Goal: Information Seeking & Learning: Learn about a topic

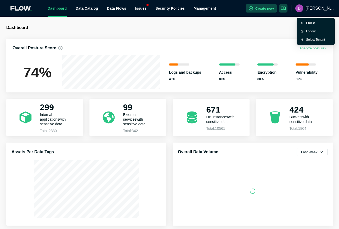
click at [312, 8] on span "[PERSON_NAME][DEMOGRAPHIC_DATA]" at bounding box center [319, 8] width 29 height 17
click at [307, 41] on div "Select Tenant" at bounding box center [318, 39] width 25 height 5
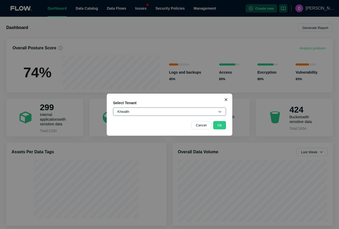
click at [141, 113] on button "Khealth" at bounding box center [169, 111] width 113 height 8
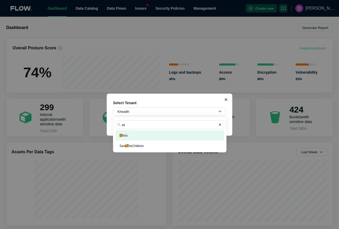
type input "et"
click at [128, 137] on button "Et hos" at bounding box center [169, 135] width 109 height 10
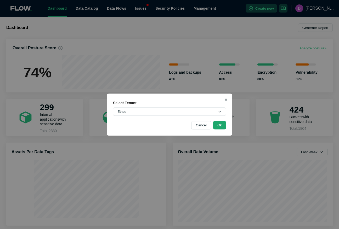
click at [222, 125] on button "Ok" at bounding box center [219, 125] width 13 height 8
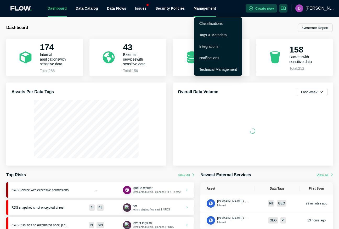
click at [200, 9] on div "Management" at bounding box center [204, 8] width 22 height 17
click at [206, 46] on link "Integrations" at bounding box center [208, 46] width 19 height 4
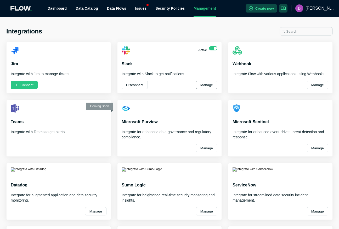
click at [200, 89] on button "Manage" at bounding box center [206, 85] width 21 height 8
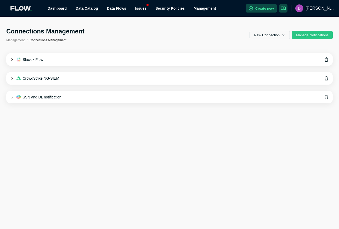
click at [11, 58] on div "Slack x Flow" at bounding box center [169, 59] width 326 height 13
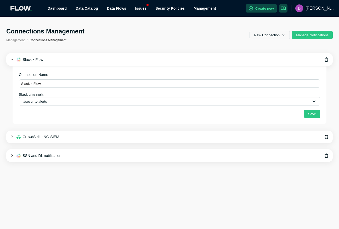
click at [11, 137] on icon at bounding box center [11, 137] width 3 height 3
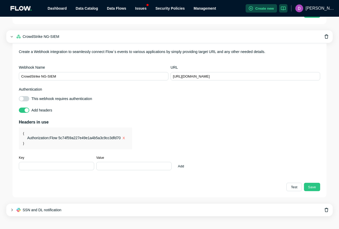
scroll to position [105, 0]
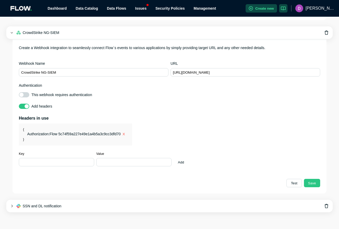
click at [12, 206] on icon at bounding box center [11, 206] width 3 height 3
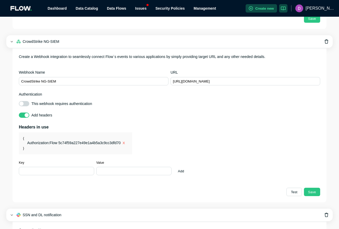
scroll to position [0, 0]
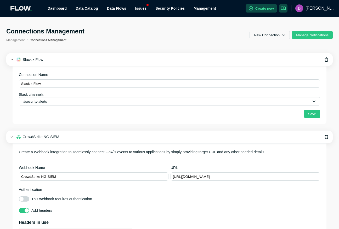
click at [14, 60] on div "Slack x Flow" at bounding box center [169, 59] width 326 height 13
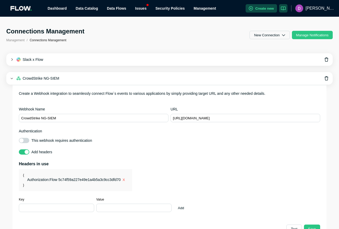
click at [13, 77] on div "CrowdStrike NG-SIEM" at bounding box center [169, 78] width 326 height 13
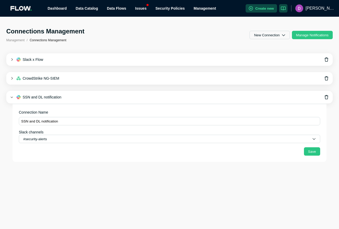
click at [11, 95] on div "SSN and DL notification" at bounding box center [169, 97] width 326 height 13
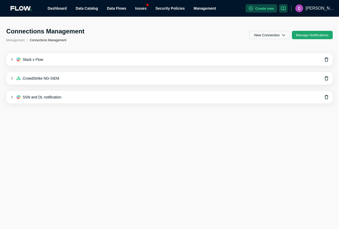
click at [313, 34] on button "Manage Notifications" at bounding box center [312, 35] width 41 height 8
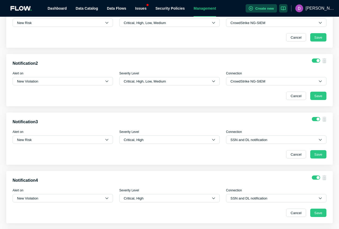
scroll to position [62, 0]
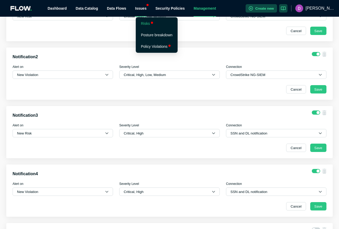
click at [154, 25] on li "Risks" at bounding box center [157, 23] width 40 height 10
click at [147, 23] on link "Risks" at bounding box center [145, 23] width 9 height 4
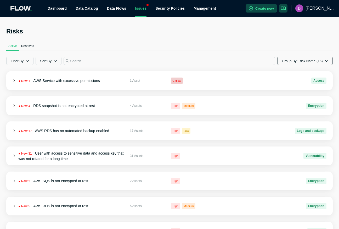
click at [296, 60] on button "Group By: Risk Name (16)" at bounding box center [304, 61] width 55 height 8
click at [213, 42] on div "Active Resolved" at bounding box center [169, 46] width 326 height 9
click at [55, 64] on button "Sort By" at bounding box center [49, 61] width 26 height 8
click at [57, 105] on button "Last Seen" at bounding box center [52, 105] width 28 height 10
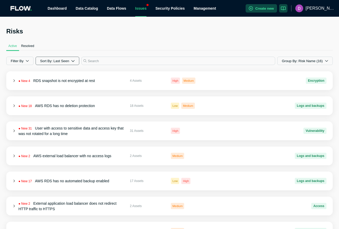
click at [51, 61] on button "Sort By: Last Seen" at bounding box center [57, 61] width 43 height 8
click at [51, 74] on span "Risk Category" at bounding box center [52, 74] width 20 height 4
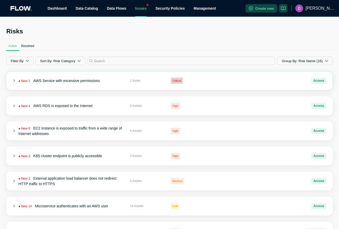
click at [14, 80] on icon at bounding box center [13, 81] width 1 height 2
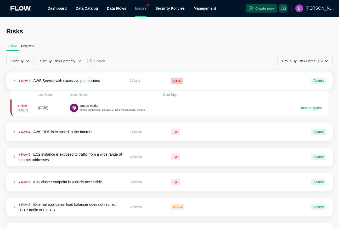
click at [14, 80] on icon at bounding box center [14, 80] width 3 height 3
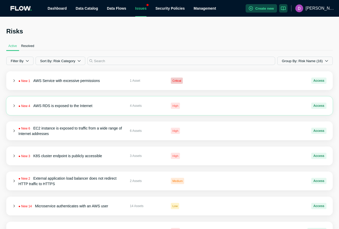
click at [14, 103] on div "● New 4 AWS RDS is exposed to the Internet 4 Assets High Access" at bounding box center [169, 105] width 326 height 19
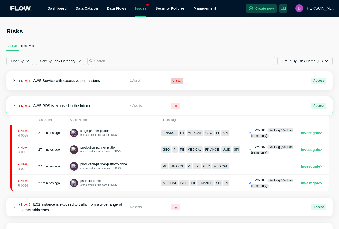
click at [15, 104] on icon at bounding box center [14, 105] width 3 height 3
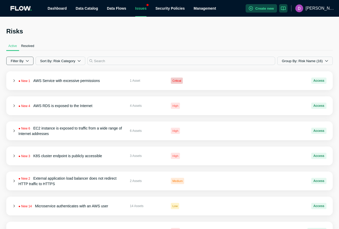
click at [28, 61] on icon "button" at bounding box center [27, 60] width 3 height 3
click at [15, 95] on input "checkbox" at bounding box center [15, 94] width 4 height 4
checkbox input "true"
checkbox input "false"
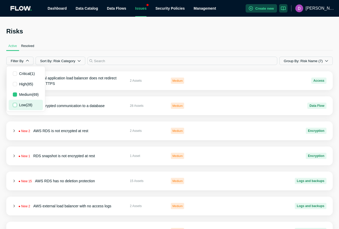
click at [15, 103] on input "checkbox" at bounding box center [15, 105] width 4 height 4
checkbox input "true"
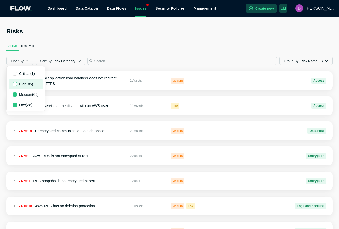
click at [16, 83] on input "checkbox" at bounding box center [15, 84] width 4 height 4
checkbox input "true"
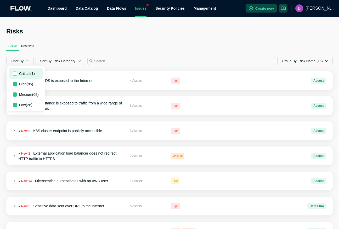
click at [16, 74] on input "checkbox" at bounding box center [15, 74] width 4 height 4
checkbox input "true"
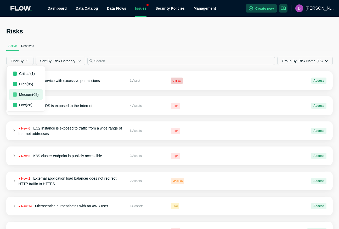
click at [15, 96] on input "checkbox" at bounding box center [15, 94] width 4 height 4
checkbox input "false"
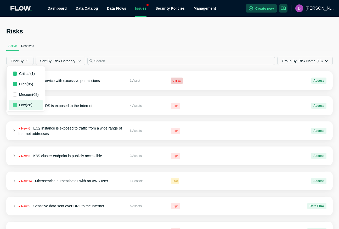
click at [15, 103] on input "checkbox" at bounding box center [15, 105] width 4 height 4
checkbox input "false"
click at [108, 44] on div "Active Resolved" at bounding box center [169, 46] width 326 height 9
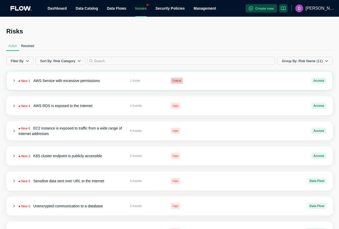
click at [14, 78] on div "● New 1 AWS Service with excessive permissions 1 Asset Critical Access" at bounding box center [169, 80] width 326 height 19
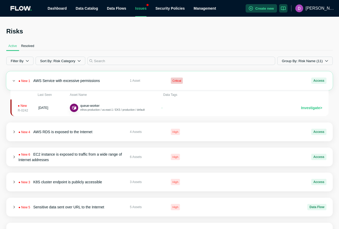
click at [15, 80] on icon at bounding box center [14, 80] width 3 height 3
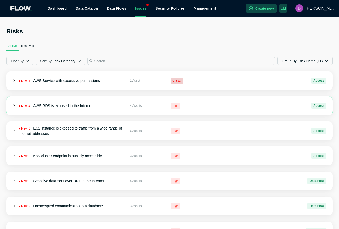
click at [15, 110] on div "● New 4 AWS RDS is exposed to the Internet 4 Assets High Access" at bounding box center [169, 105] width 326 height 19
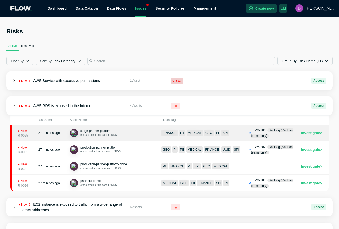
click at [31, 133] on div "● New R-0025" at bounding box center [26, 132] width 16 height 9
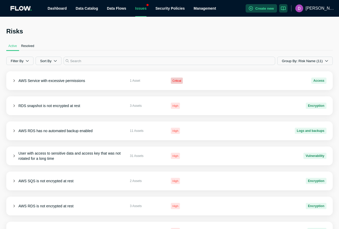
scroll to position [28, 0]
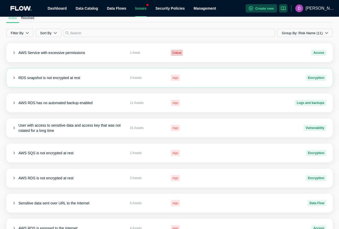
click at [94, 80] on div "RDS snapshot is not encrypted at rest" at bounding box center [72, 77] width 107 height 5
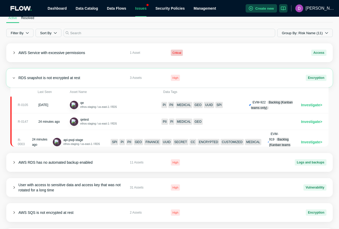
click at [94, 80] on div "RDS snapshot is not encrypted at rest" at bounding box center [72, 77] width 107 height 5
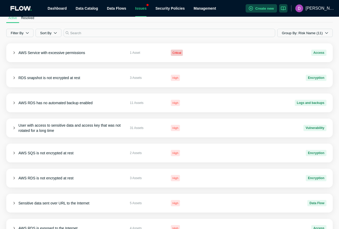
scroll to position [0, 0]
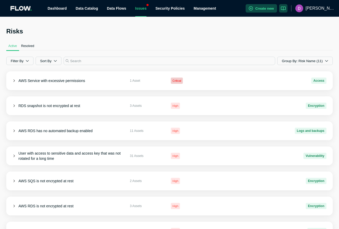
click at [137, 13] on div "Issues" at bounding box center [140, 8] width 11 height 17
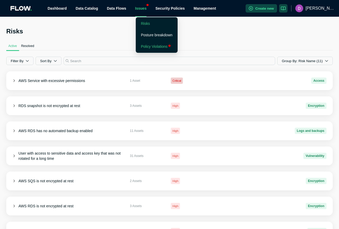
click at [147, 43] on li "Policy Violations" at bounding box center [157, 46] width 40 height 10
click at [140, 11] on div "Issues" at bounding box center [140, 8] width 11 height 17
click at [148, 49] on link "Policy Violations" at bounding box center [154, 46] width 27 height 4
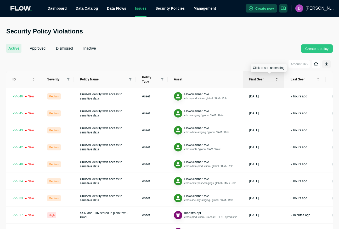
click at [257, 79] on span "First seen" at bounding box center [261, 79] width 25 height 4
click at [69, 78] on icon at bounding box center [68, 79] width 3 height 3
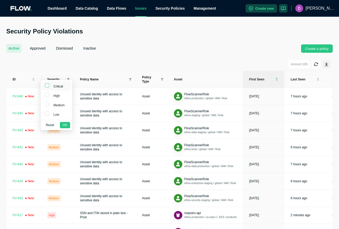
click at [48, 86] on input "checkbox" at bounding box center [47, 85] width 4 height 4
checkbox input "true"
click at [48, 92] on label at bounding box center [47, 94] width 4 height 5
click at [48, 93] on input "checkbox" at bounding box center [47, 95] width 4 height 4
click at [46, 96] on input "checkbox" at bounding box center [47, 95] width 4 height 4
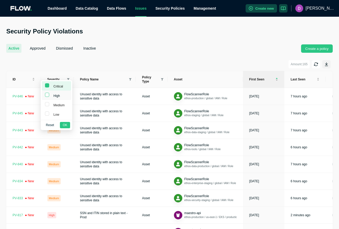
checkbox input "true"
click at [67, 124] on span "OK" at bounding box center [65, 125] width 4 height 5
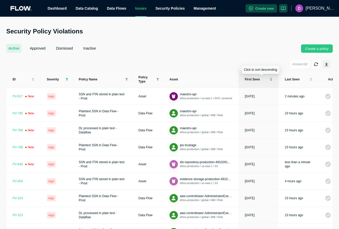
click at [265, 79] on span "First seen" at bounding box center [256, 79] width 24 height 4
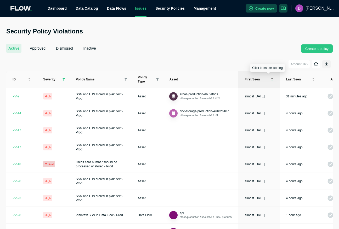
click at [272, 80] on div "First seen" at bounding box center [258, 79] width 29 height 5
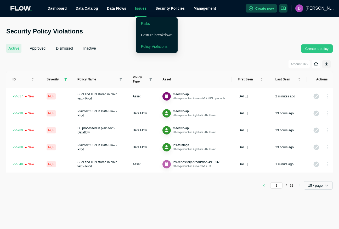
click at [149, 26] on link "Risks" at bounding box center [145, 23] width 9 height 4
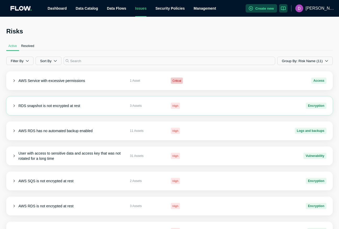
click at [101, 112] on div "RDS snapshot is not encrypted at rest 3 Assets High Encryption" at bounding box center [169, 105] width 326 height 19
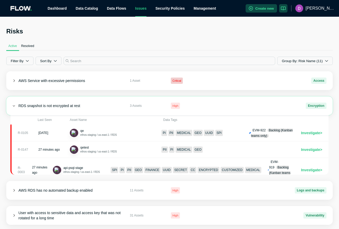
click at [104, 106] on div "RDS snapshot is not encrypted at rest" at bounding box center [72, 105] width 107 height 5
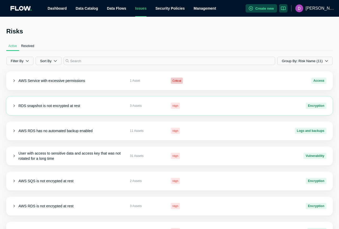
click at [104, 109] on div "RDS snapshot is not encrypted at rest 3 Assets High Encryption" at bounding box center [169, 105] width 326 height 19
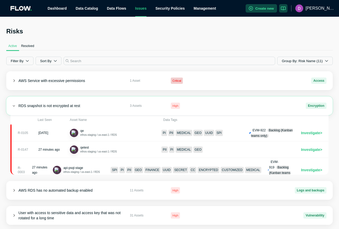
click at [104, 109] on div "RDS snapshot is not encrypted at rest 3 Assets High Encryption" at bounding box center [169, 105] width 326 height 19
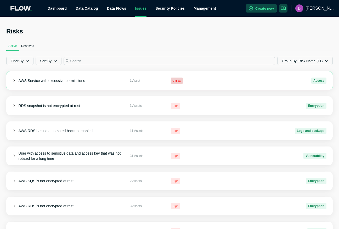
click at [104, 85] on div "AWS Service with excessive permissions 1 Asset Critical Access" at bounding box center [169, 80] width 326 height 19
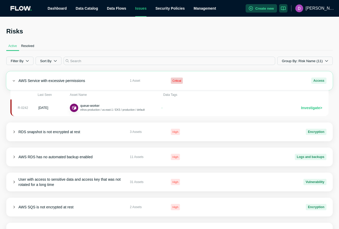
click at [104, 85] on div "AWS Service with excessive permissions 1 Asset Critical Access" at bounding box center [169, 80] width 326 height 19
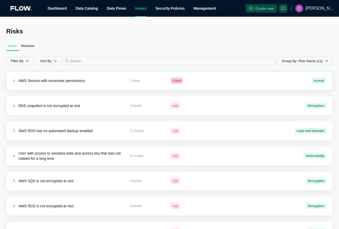
click at [104, 85] on div "AWS Service with excessive permissions 1 Asset Critical Access" at bounding box center [169, 80] width 326 height 19
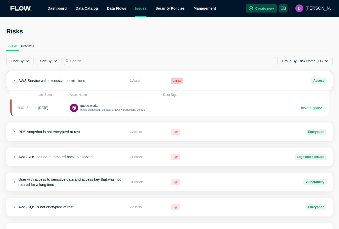
click at [104, 85] on div "AWS Service with excessive permissions 1 Asset Critical Access" at bounding box center [169, 80] width 326 height 19
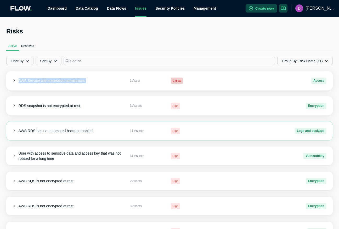
click at [106, 132] on div "AWS RDS has no automated backup enabled" at bounding box center [72, 130] width 107 height 5
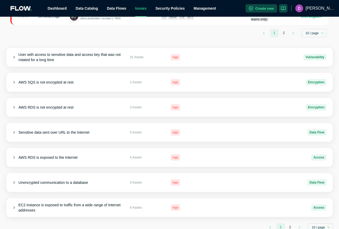
scroll to position [305, 0]
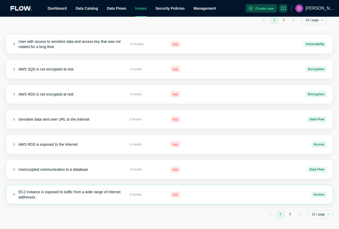
click at [126, 203] on div "EC2 instance is exposed to traffic from a wide range of Internet addresses 6 As…" at bounding box center [169, 194] width 326 height 19
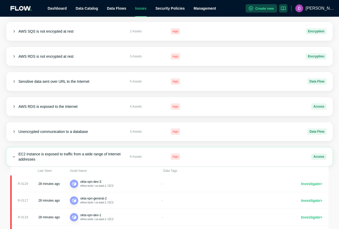
scroll to position [415, 0]
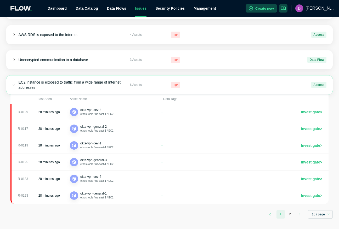
click at [105, 89] on div "EC2 instance is exposed to traffic from a wide range of Internet addresses" at bounding box center [72, 85] width 107 height 10
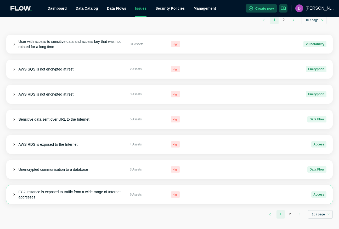
scroll to position [305, 0]
click at [292, 212] on link "2" at bounding box center [289, 214] width 8 height 8
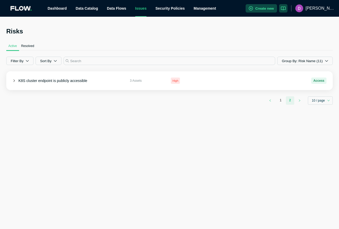
scroll to position [0, 0]
click at [197, 70] on div "Risks Active Resolved Filter By Sort By Group By: Risk Name (11) K8S cluster en…" at bounding box center [169, 66] width 326 height 78
click at [197, 81] on div "High" at bounding box center [192, 81] width 42 height 6
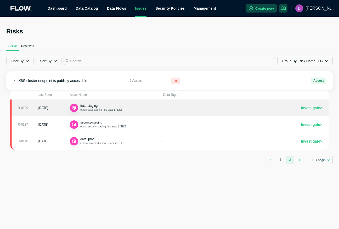
click at [305, 107] on span "Investigate >" at bounding box center [311, 107] width 21 height 5
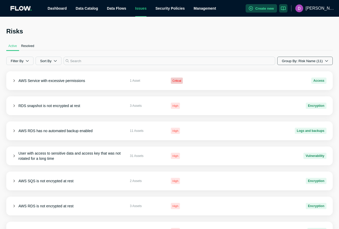
click at [292, 59] on button "Group By: Risk Name (11)" at bounding box center [304, 61] width 55 height 8
drag, startPoint x: 293, startPoint y: 83, endPoint x: 290, endPoint y: 92, distance: 9.9
click at [290, 92] on div "Risk Name Asset Name None" at bounding box center [294, 83] width 30 height 31
click at [290, 93] on span "None" at bounding box center [289, 94] width 8 height 4
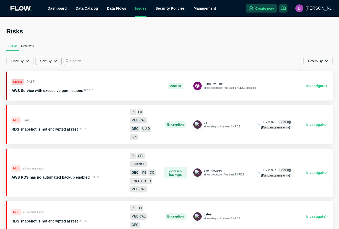
click at [42, 61] on button "Sort By" at bounding box center [49, 61] width 26 height 8
click at [52, 102] on button "Last Seen" at bounding box center [52, 105] width 28 height 10
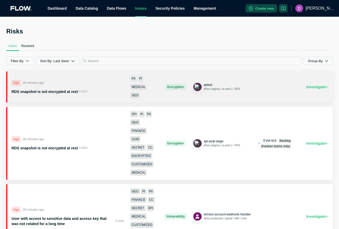
click at [106, 85] on div "High 28 minutes ago RDS snapshot is not encrypted at rest R-0147" at bounding box center [67, 87] width 112 height 15
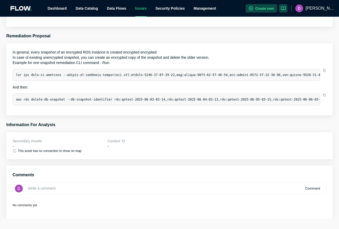
scroll to position [6615, 0]
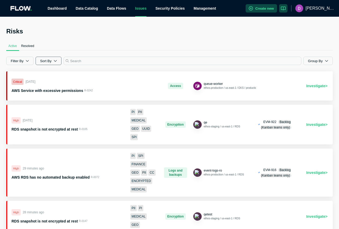
click at [56, 59] on icon "button" at bounding box center [55, 60] width 3 height 3
click at [60, 104] on button "Last Seen" at bounding box center [52, 105] width 28 height 10
